Goal: Task Accomplishment & Management: Complete application form

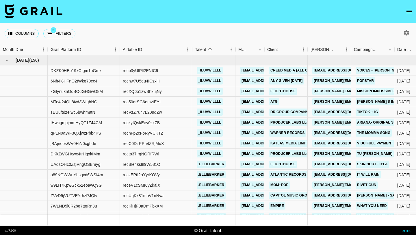
click at [410, 10] on icon "open drawer" at bounding box center [409, 11] width 7 height 7
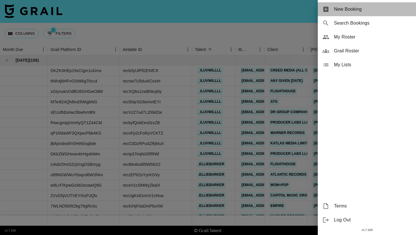
click at [373, 12] on span "New Booking" at bounding box center [372, 9] width 77 height 7
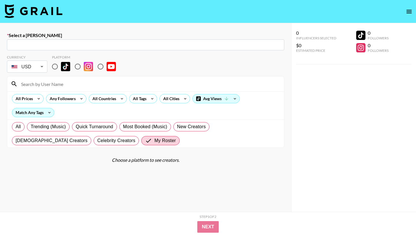
click at [175, 48] on input "text" at bounding box center [145, 45] width 270 height 7
paste input "[EMAIL_ADDRESS][DOMAIN_NAME]"
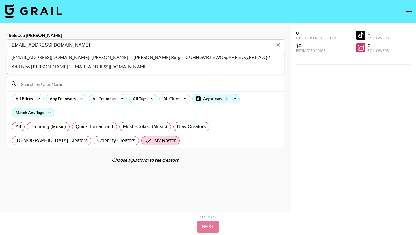
type input "[EMAIL_ADDRESS][DOMAIN_NAME]: [PERSON_NAME] -- [PERSON_NAME] Ring -- CUHHGVBTmW…"
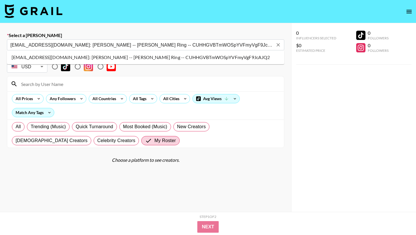
click at [68, 55] on li "[EMAIL_ADDRESS][DOMAIN_NAME]: [PERSON_NAME] -- [PERSON_NAME] Ring -- CUHHGVBTmW…" at bounding box center [145, 57] width 277 height 9
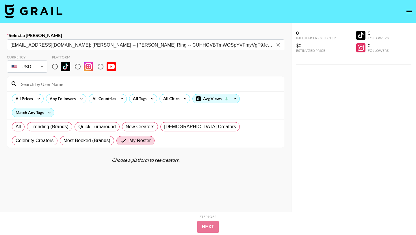
click at [56, 65] on input "radio" at bounding box center [55, 66] width 12 height 12
radio input "true"
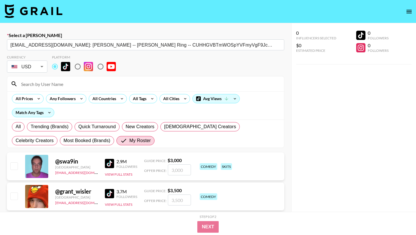
click at [71, 77] on div at bounding box center [145, 83] width 277 height 15
click at [76, 86] on input at bounding box center [149, 83] width 263 height 9
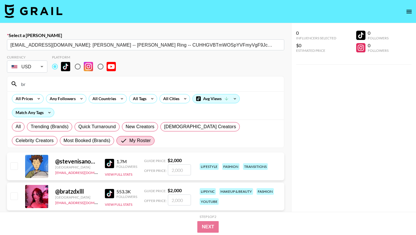
type input "b"
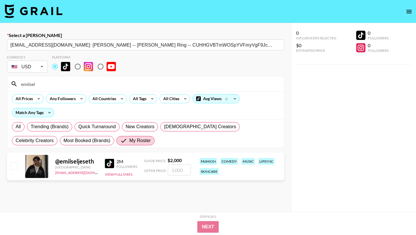
type input "emilsel"
click at [10, 161] on div at bounding box center [13, 166] width 9 height 10
click at [19, 166] on div "@ emilseljeseth [GEOGRAPHIC_DATA] [EMAIL_ADDRESS][DOMAIN_NAME] 2M Followers Vie…" at bounding box center [145, 166] width 277 height 28
click at [16, 166] on input "checkbox" at bounding box center [13, 165] width 7 height 7
checkbox input "true"
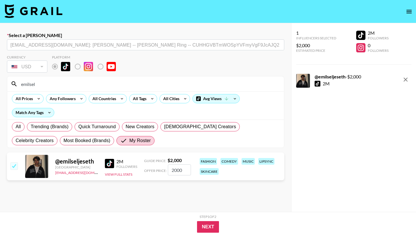
drag, startPoint x: 187, startPoint y: 174, endPoint x: 146, endPoint y: 171, distance: 41.4
click at [146, 171] on div "Offer Price: 2000" at bounding box center [167, 169] width 47 height 11
type input "1500"
click at [212, 223] on button "Next" at bounding box center [208, 227] width 22 height 12
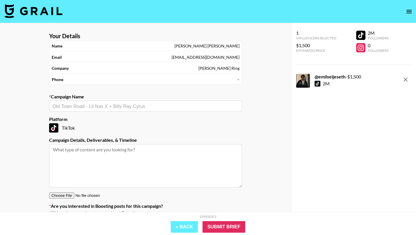
click at [136, 112] on section "Your Details Name [PERSON_NAME] Email [EMAIL_ADDRESS][DOMAIN_NAME] Company [PER…" at bounding box center [145, 126] width 202 height 197
click at [138, 104] on input "text" at bounding box center [146, 106] width 186 height 7
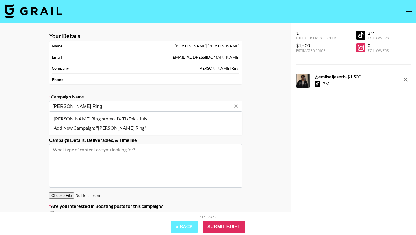
click at [135, 126] on li "Add New Campaign: "[PERSON_NAME] Ring"" at bounding box center [145, 127] width 193 height 9
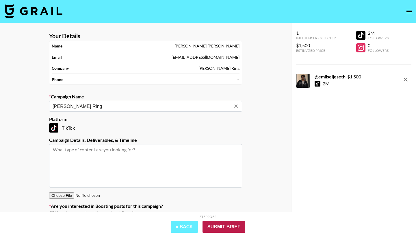
type input "[PERSON_NAME] Ring"
click at [231, 226] on input "Submit Brief" at bounding box center [224, 227] width 43 height 12
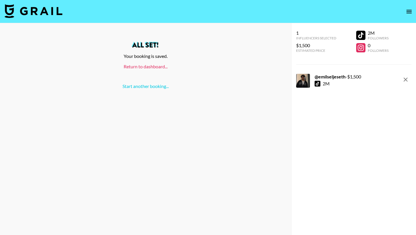
click at [144, 68] on link "Return to dashboard..." at bounding box center [146, 66] width 44 height 5
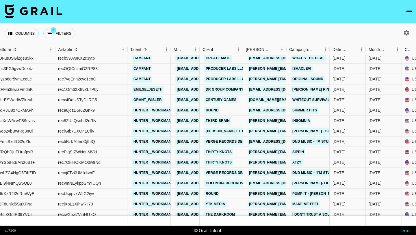
scroll to position [4500, 65]
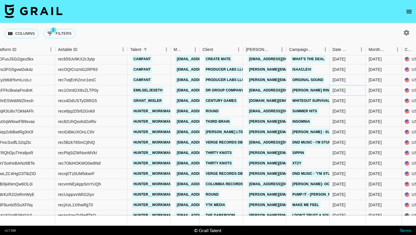
click at [342, 93] on div "[DATE]" at bounding box center [348, 90] width 36 height 10
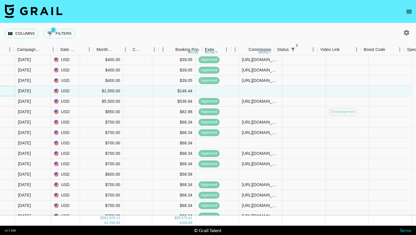
scroll to position [4499, 458]
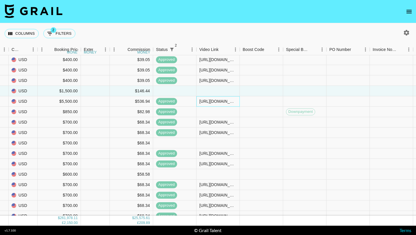
click at [213, 96] on div "https://www.tiktok.com/@grant_wisler/video/7529672278657862943?_t=ZP-8yDypuBV7M…" at bounding box center [217, 101] width 43 height 10
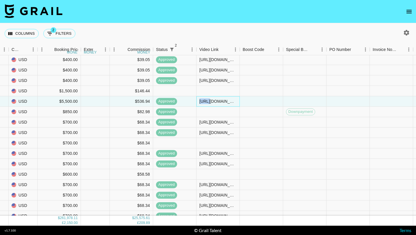
click at [213, 96] on div "https://www.tiktok.com/@grant_wisler/video/7529672278657862943?_t=ZP-8yDypuBV7M…" at bounding box center [217, 101] width 43 height 10
click at [217, 90] on div at bounding box center [217, 91] width 43 height 10
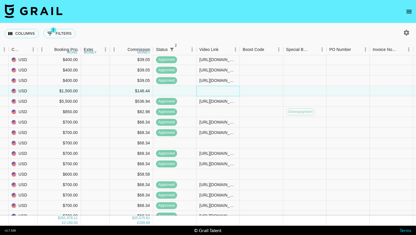
click at [217, 90] on div at bounding box center [217, 91] width 43 height 10
type input "https://www.tiktok.com/@emilseljeseth/video/7544489158539070742?_r=1&_t=ZN-8zJq…"
click at [262, 89] on div at bounding box center [261, 91] width 43 height 10
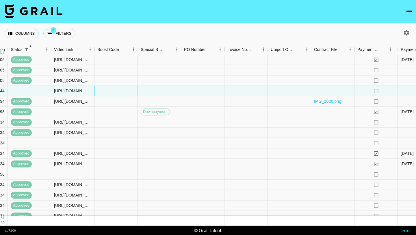
scroll to position [4499, 695]
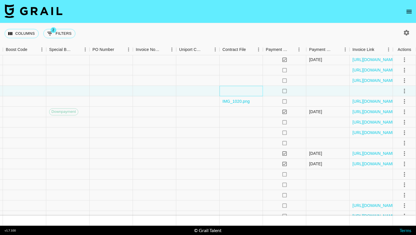
click at [233, 88] on div at bounding box center [241, 91] width 43 height 10
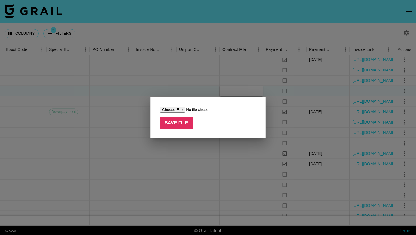
type input "C:\fakepath\Screenshot 2025-08-30 at 6.45.44 PM.png"
click at [183, 119] on input "Save File" at bounding box center [177, 123] width 34 height 12
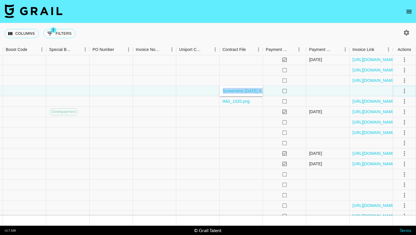
click at [404, 91] on icon "select merge strategy" at bounding box center [404, 90] width 1 height 5
click at [394, 141] on li "Approve" at bounding box center [397, 145] width 38 height 10
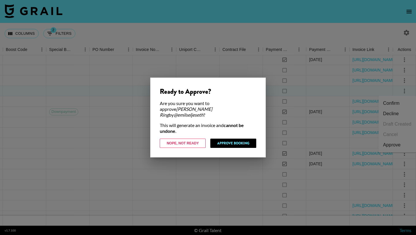
click at [232, 135] on div "Ready to Approve? Are you sure you want to approve Darry Ring by @ emilseljeset…" at bounding box center [208, 117] width 116 height 80
click at [233, 142] on button "Approve Booking" at bounding box center [233, 142] width 46 height 9
